Goal: Task Accomplishment & Management: Manage account settings

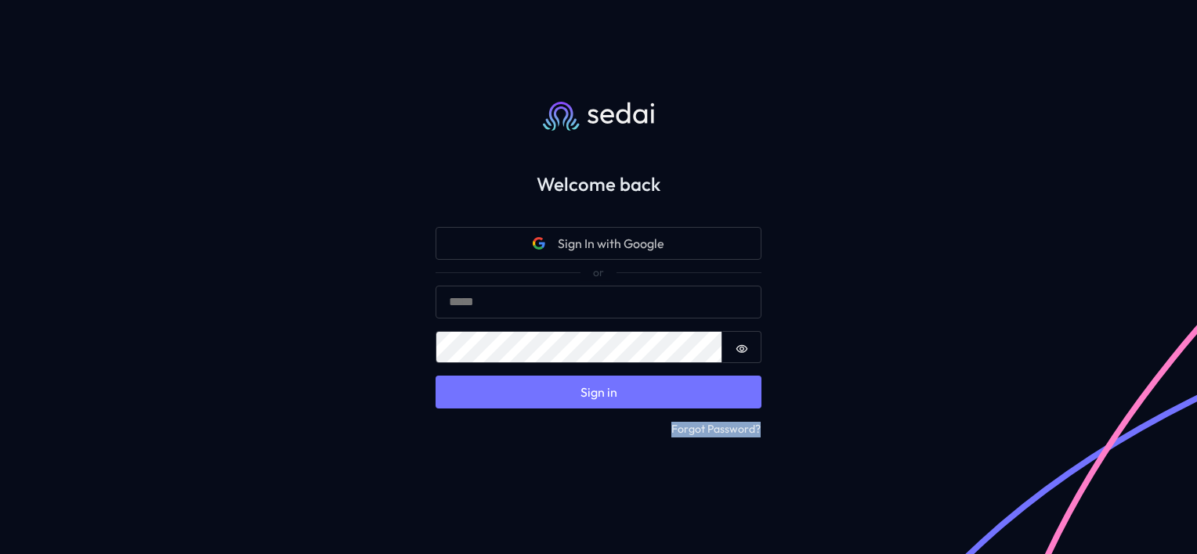
drag, startPoint x: 1115, startPoint y: 441, endPoint x: 984, endPoint y: 398, distance: 138.4
click at [984, 398] on div "Welcome back Sign In with Google Sign in Email Password Password is hidden Sign…" at bounding box center [598, 277] width 1197 height 554
drag, startPoint x: 984, startPoint y: 398, endPoint x: 1074, endPoint y: 449, distance: 104.1
click at [1074, 452] on div "Welcome back Sign In with Google Sign in Email Password Password is hidden Sign…" at bounding box center [598, 277] width 1197 height 554
click at [1013, 382] on div "Welcome back Sign In with Google Sign in Email Password Password is hidden Sign…" at bounding box center [598, 277] width 1197 height 554
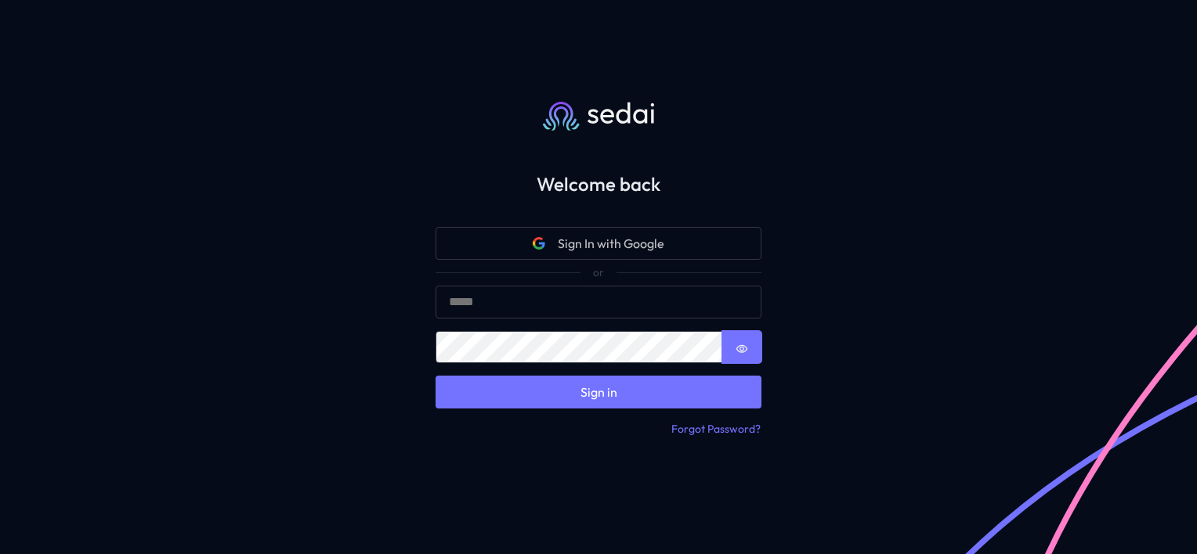
click at [744, 354] on icon "Show password" at bounding box center [741, 349] width 13 height 13
